Goal: Transaction & Acquisition: Purchase product/service

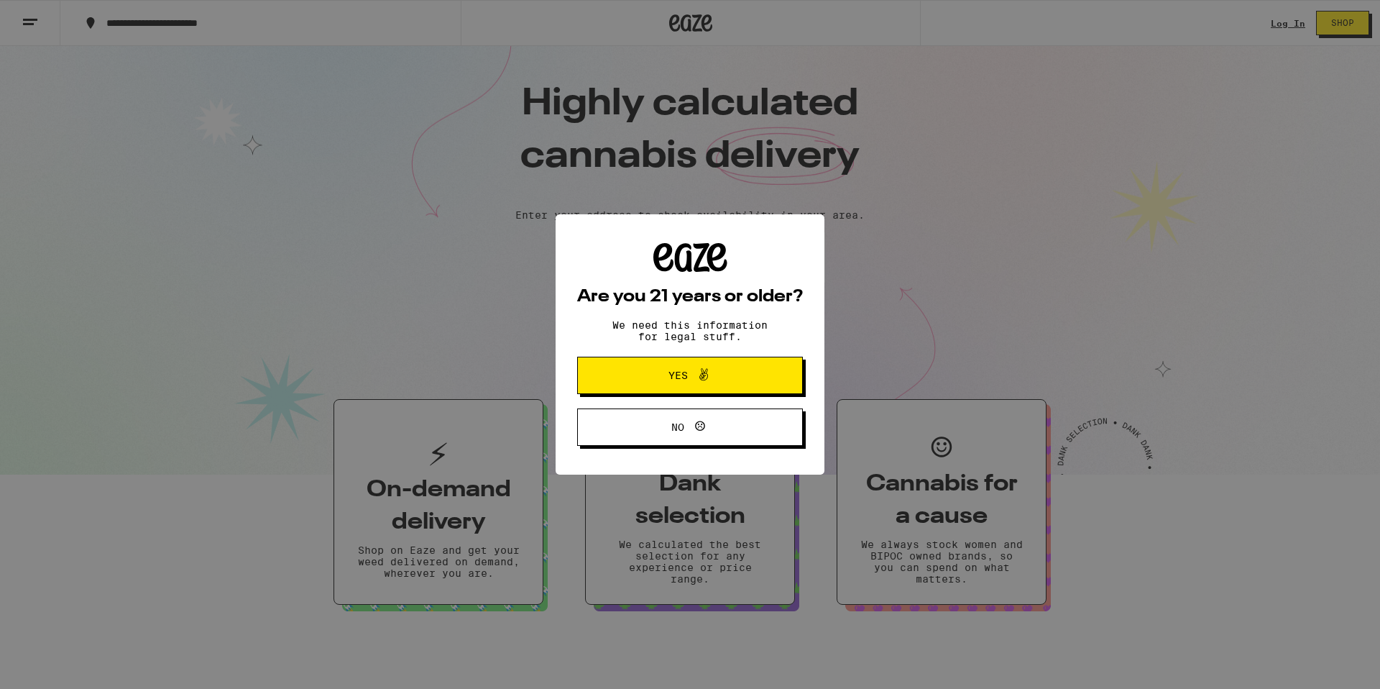
click at [702, 247] on icon at bounding box center [690, 257] width 74 height 29
click at [656, 381] on span "Yes" at bounding box center [689, 375] width 109 height 19
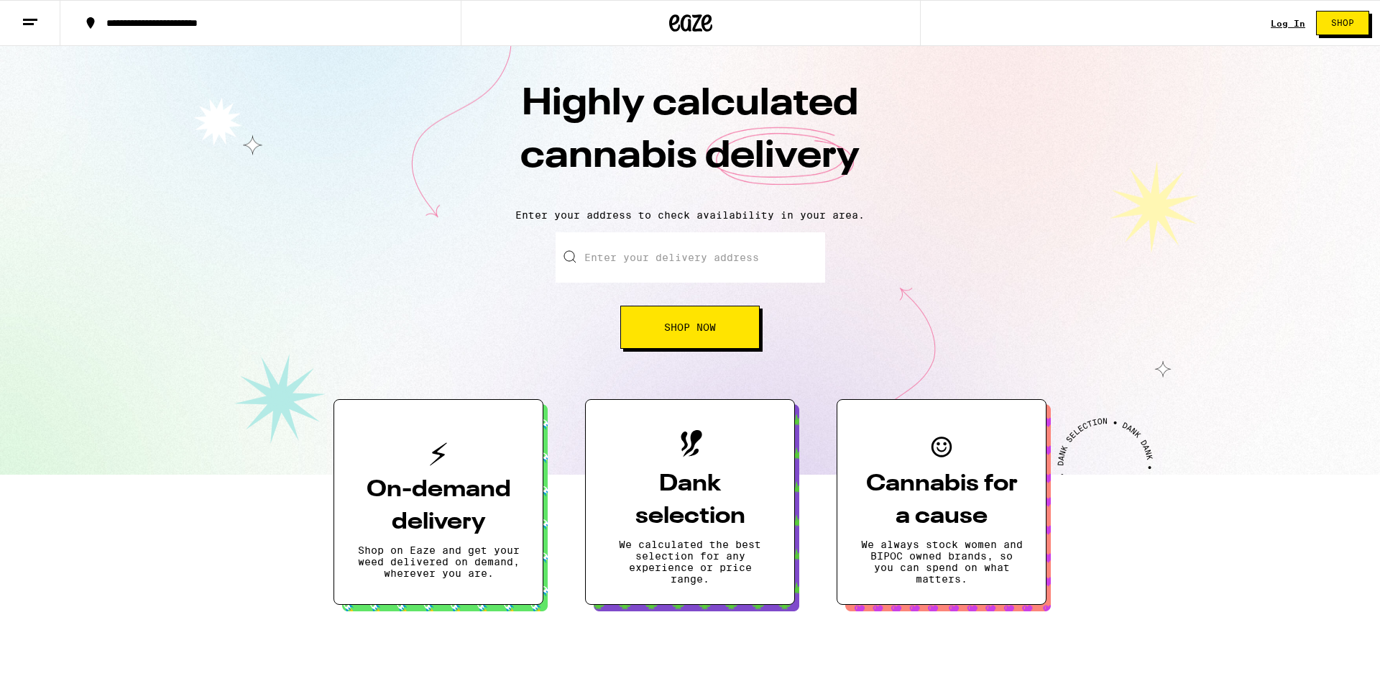
click at [673, 262] on input "Enter your delivery address" at bounding box center [691, 257] width 270 height 50
type input "C st"
type input "632"
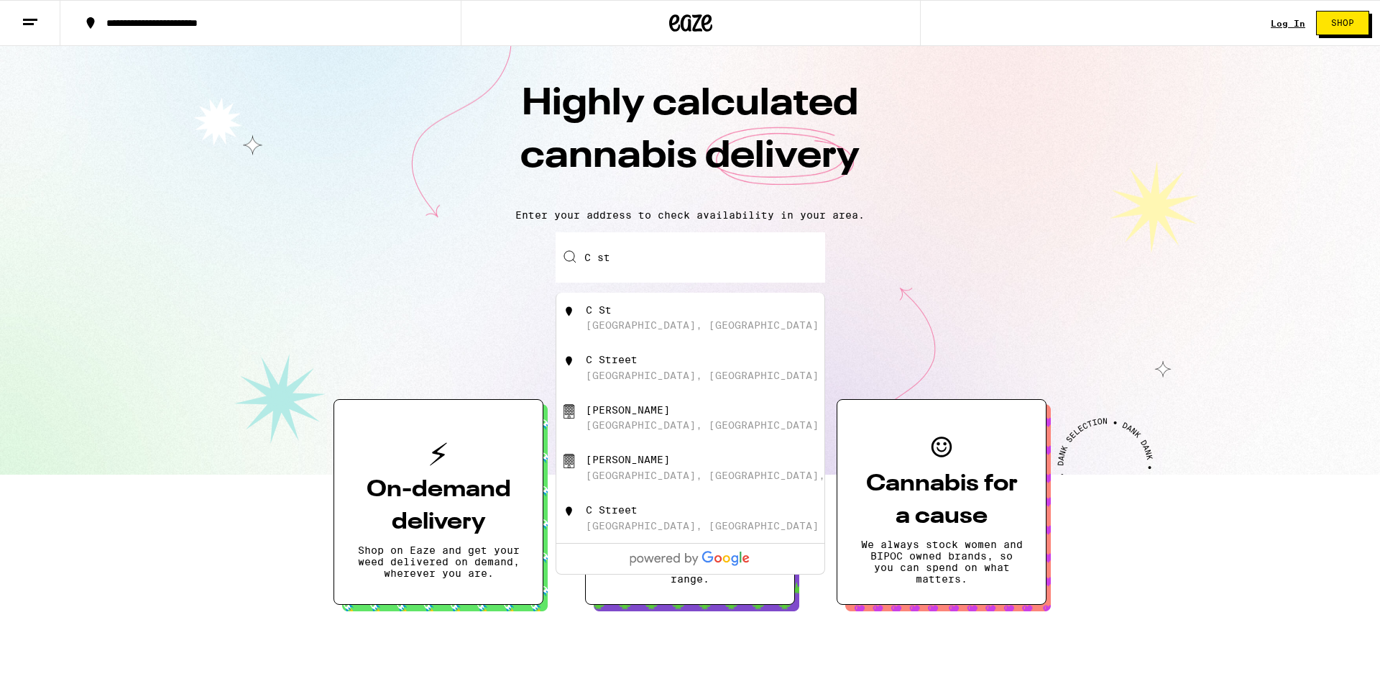
click at [692, 329] on div "[GEOGRAPHIC_DATA], [GEOGRAPHIC_DATA]" at bounding box center [714, 317] width 257 height 27
type input "[GEOGRAPHIC_DATA], [GEOGRAPHIC_DATA]"
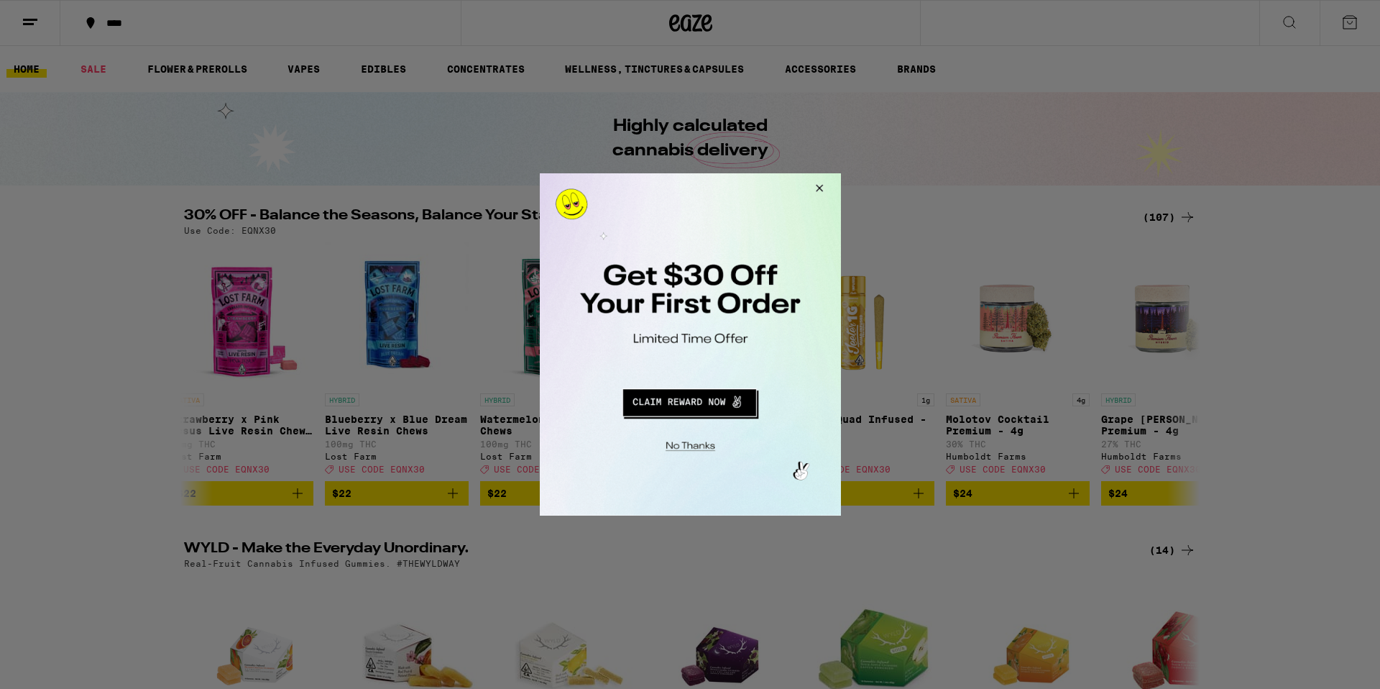
click at [821, 192] on button "Close Modal" at bounding box center [816, 190] width 39 height 35
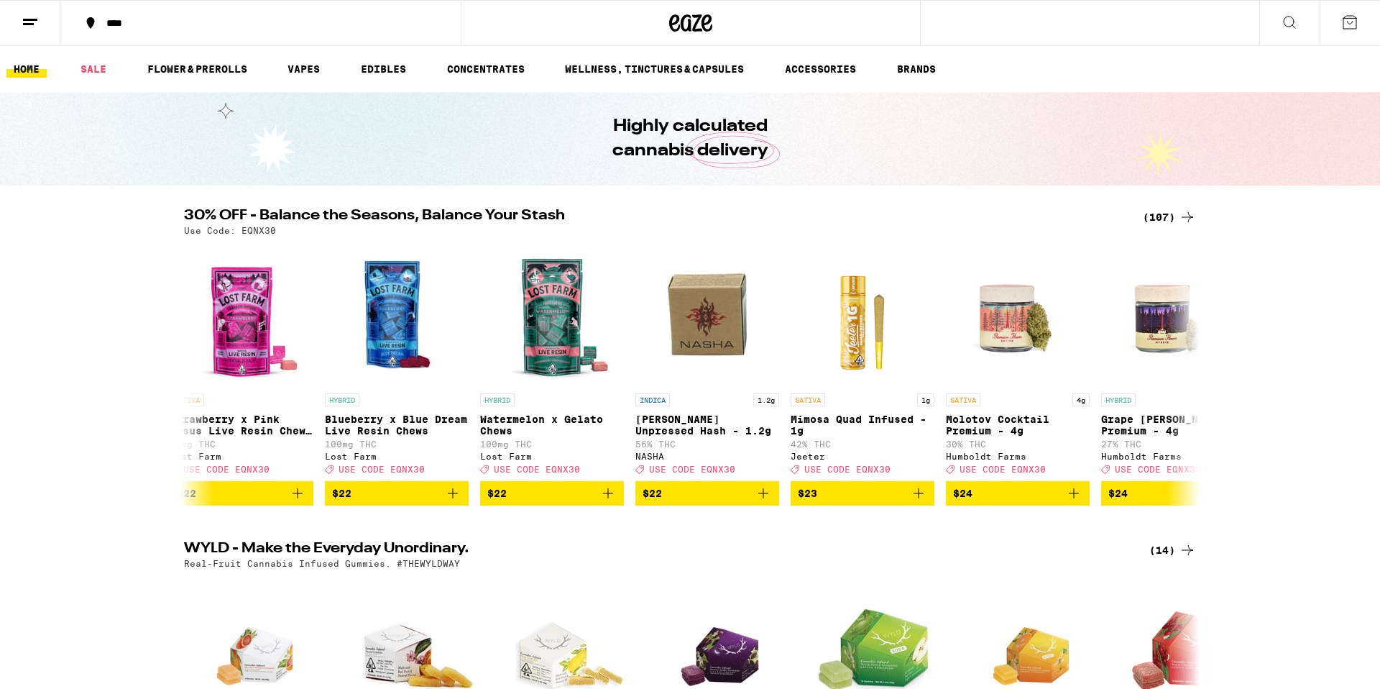
click at [25, 17] on icon at bounding box center [30, 22] width 17 height 17
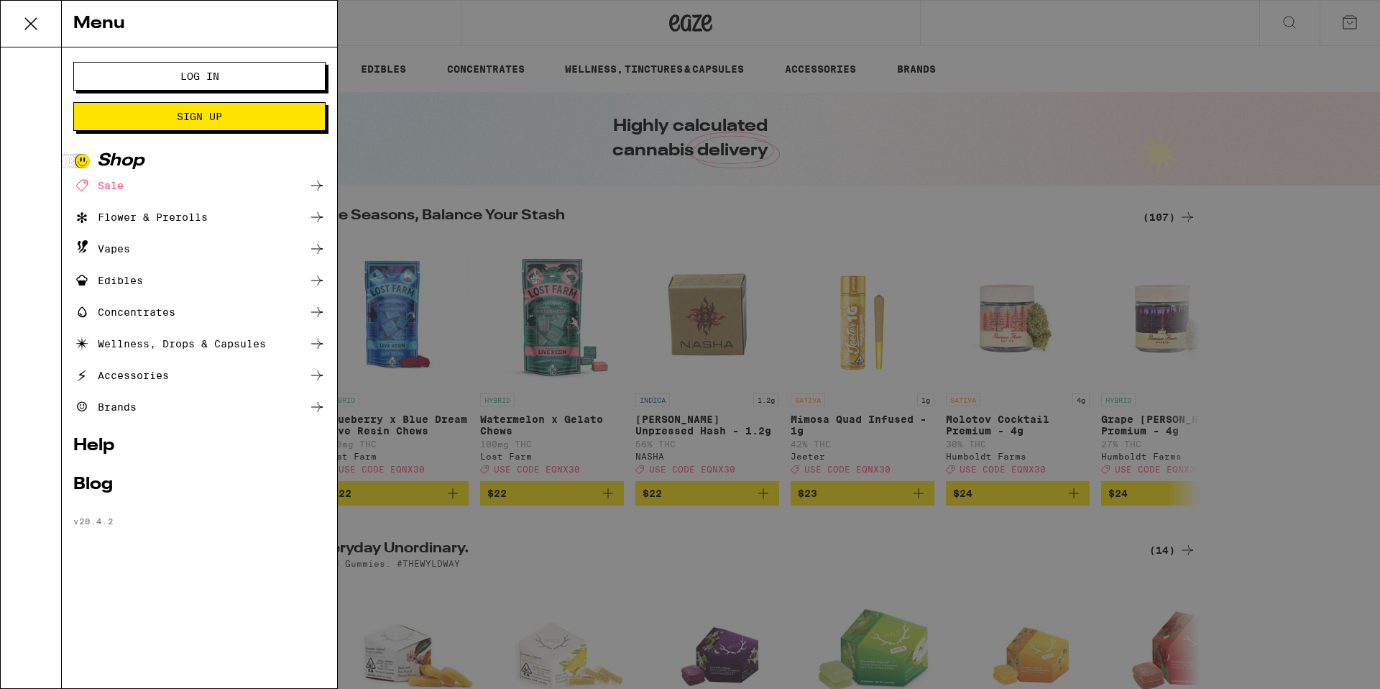
click at [93, 76] on button "Log In" at bounding box center [199, 76] width 252 height 29
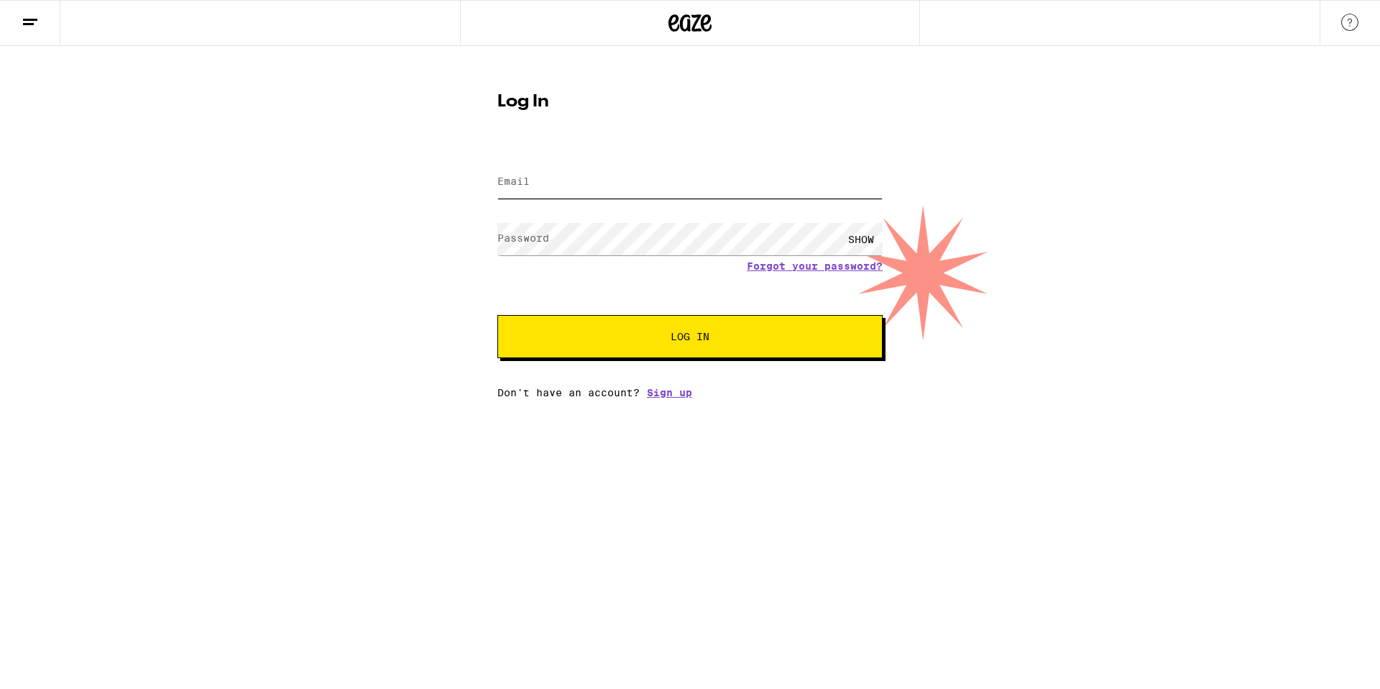
type input "[EMAIL_ADDRESS][DOMAIN_NAME]"
click at [609, 337] on span "Log In" at bounding box center [690, 336] width 269 height 10
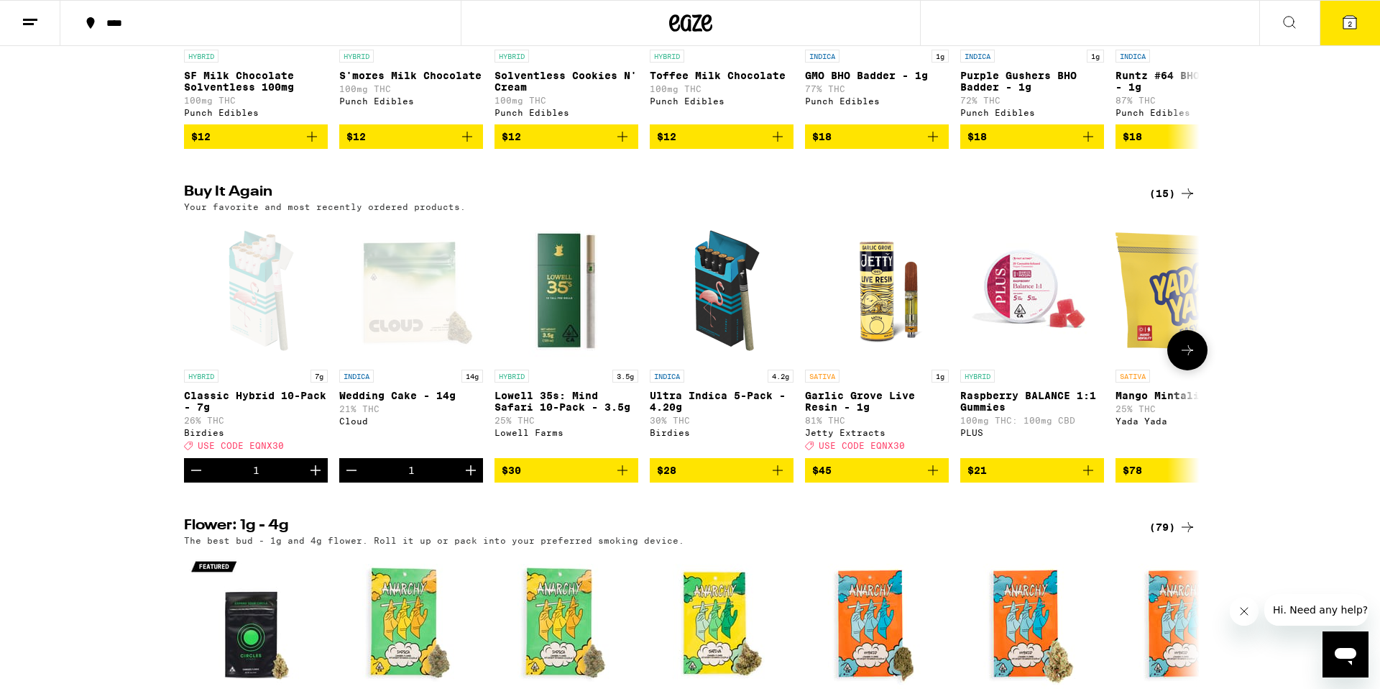
scroll to position [993, 0]
